Goal: Check status: Check status

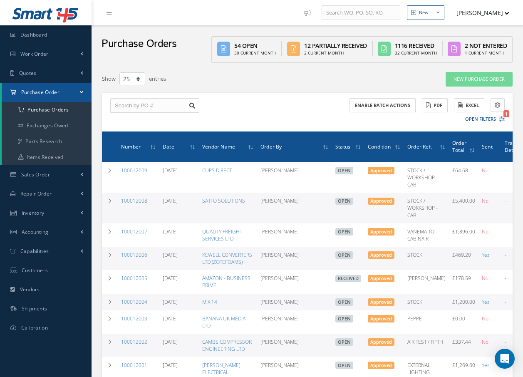
select select "25"
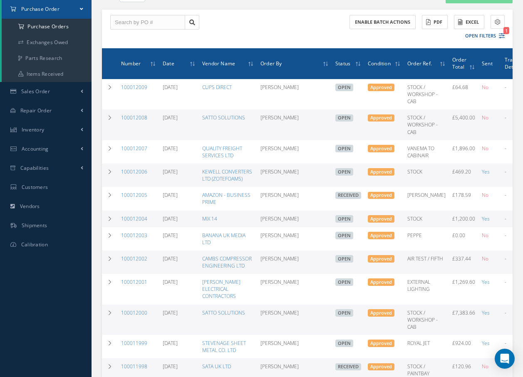
scroll to position [83, 0]
click at [248, 25] on div "Enable batch actions ACTIONS Receive Payments Select Customer Cabinair Services…" at bounding box center [307, 29] width 411 height 39
click at [213, 29] on div "Enable batch actions ACTIONS Receive Payments Select Customer Cabinair Services…" at bounding box center [307, 29] width 411 height 39
click at [125, 117] on link "100012008" at bounding box center [134, 117] width 26 height 7
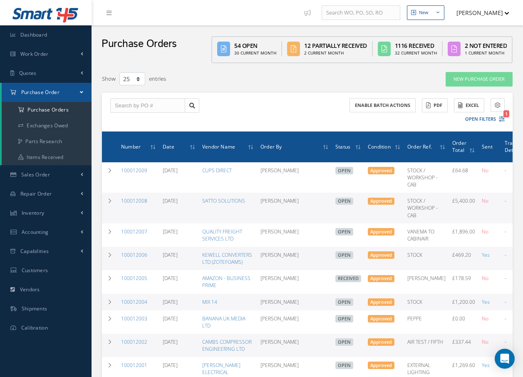
select select "25"
